Goal: Transaction & Acquisition: Purchase product/service

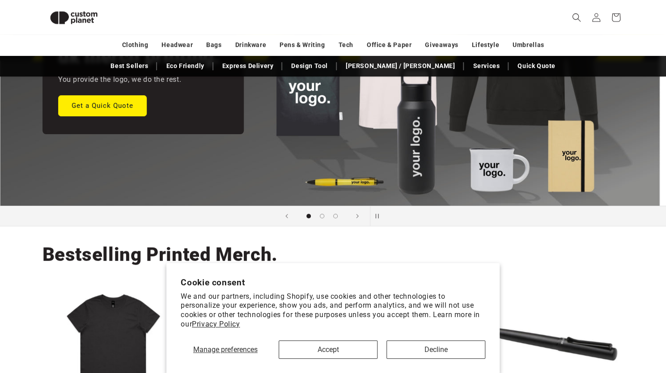
scroll to position [149, 0]
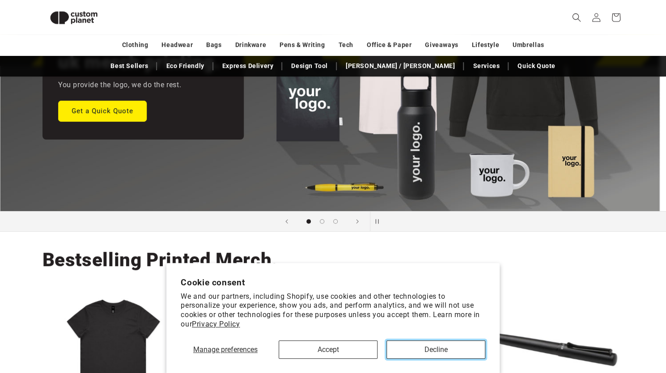
click at [424, 352] on button "Decline" at bounding box center [436, 350] width 99 height 18
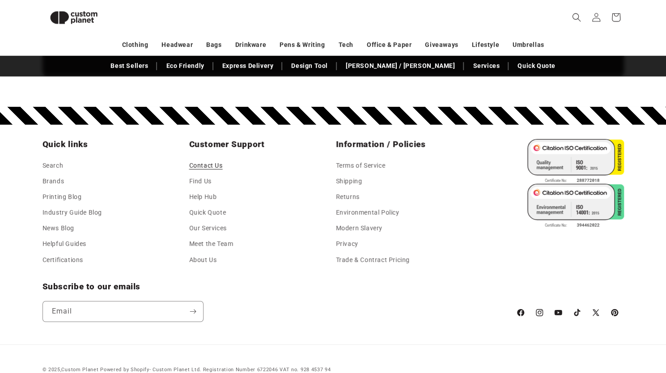
scroll to position [0, 640]
click at [215, 165] on link "Contact Us" at bounding box center [206, 166] width 34 height 13
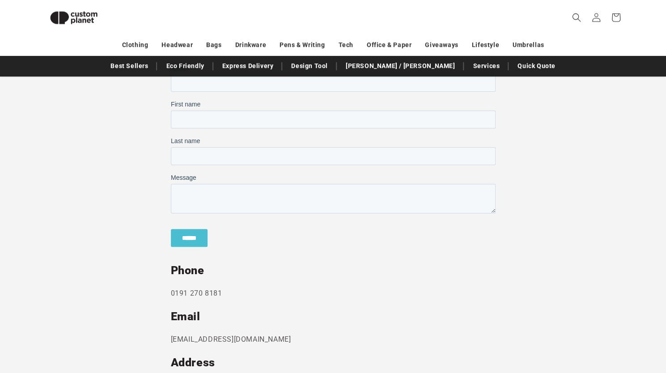
scroll to position [279, 0]
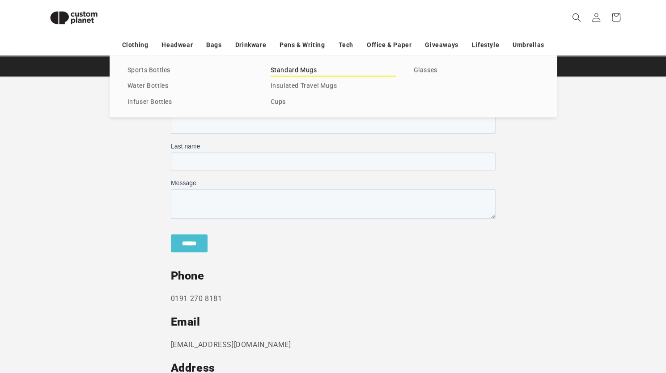
click at [286, 72] on link "Standard Mugs" at bounding box center [333, 70] width 125 height 12
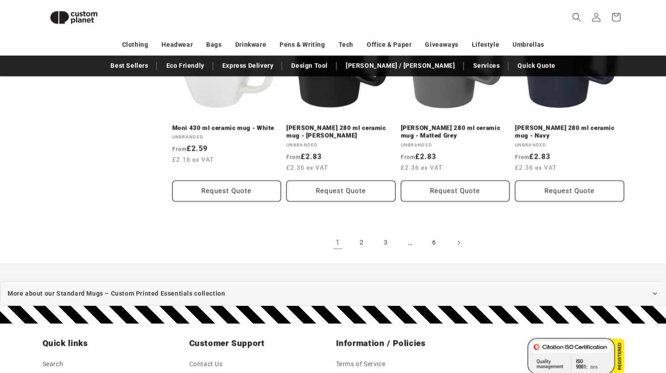
scroll to position [1003, 0]
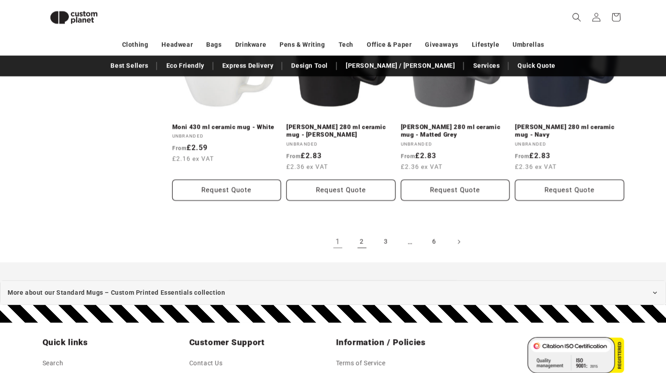
click at [363, 242] on link "2" at bounding box center [362, 242] width 20 height 20
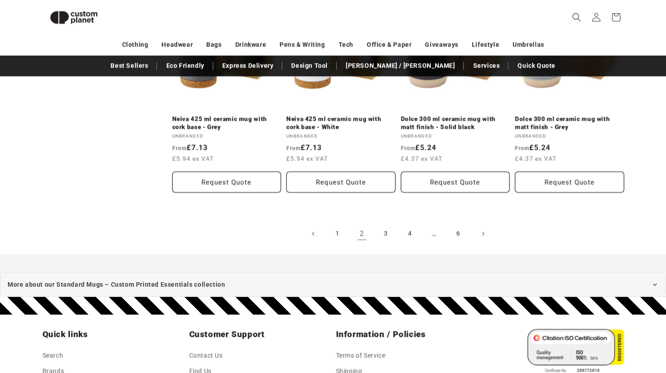
scroll to position [1037, 0]
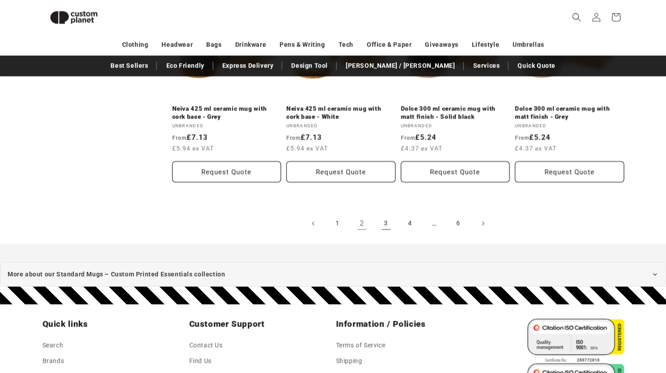
click at [381, 221] on link "3" at bounding box center [386, 224] width 20 height 20
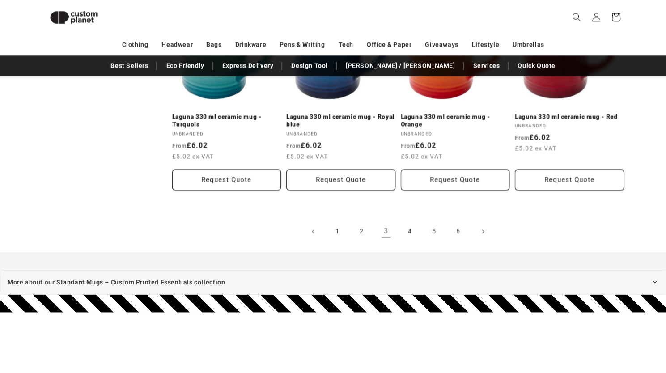
scroll to position [1037, 0]
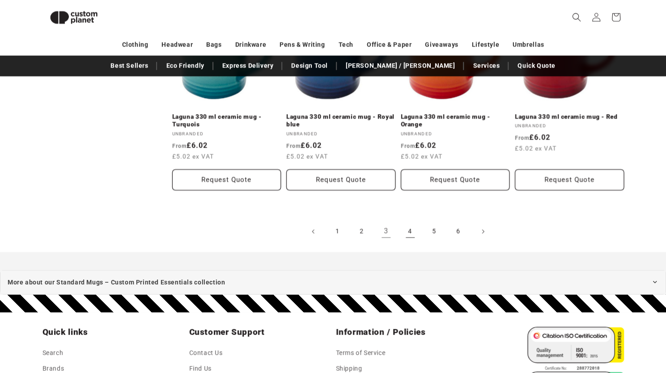
click at [410, 222] on link "4" at bounding box center [411, 232] width 20 height 20
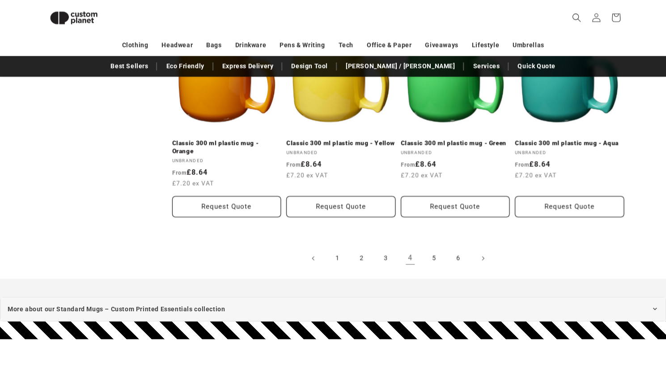
scroll to position [995, 0]
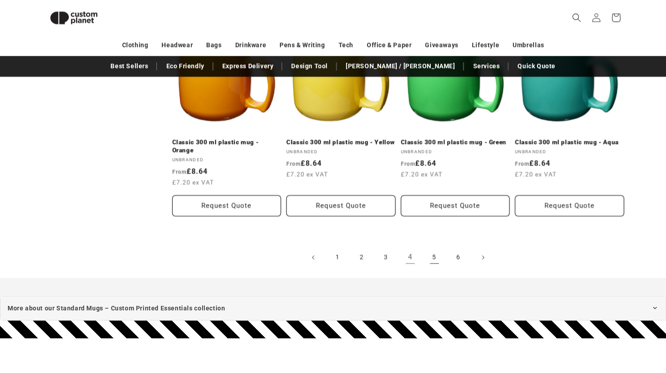
click at [434, 255] on link "5" at bounding box center [435, 257] width 20 height 20
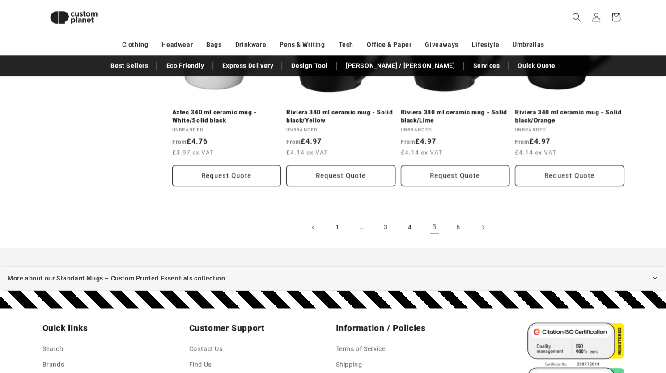
scroll to position [1022, 0]
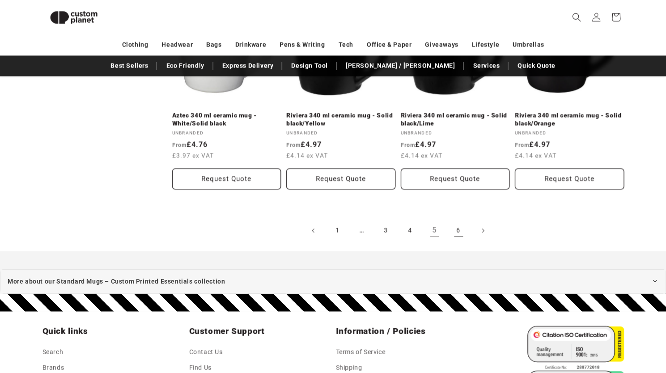
click at [457, 232] on link "6" at bounding box center [459, 231] width 20 height 20
